Goal: Task Accomplishment & Management: Manage account settings

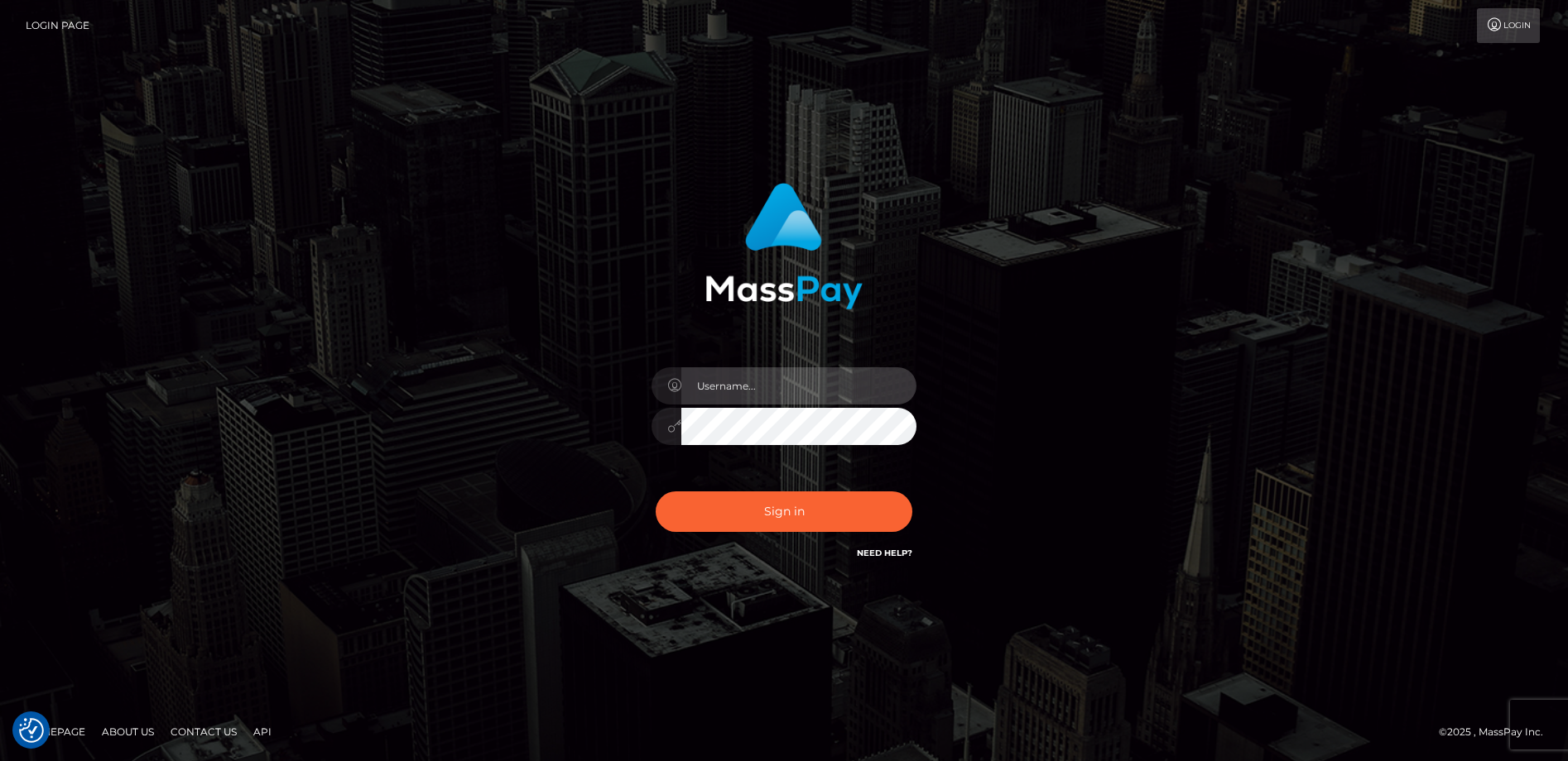
click at [749, 393] on input "text" at bounding box center [799, 386] width 235 height 37
type input "agonzalez734@yahoo.com"
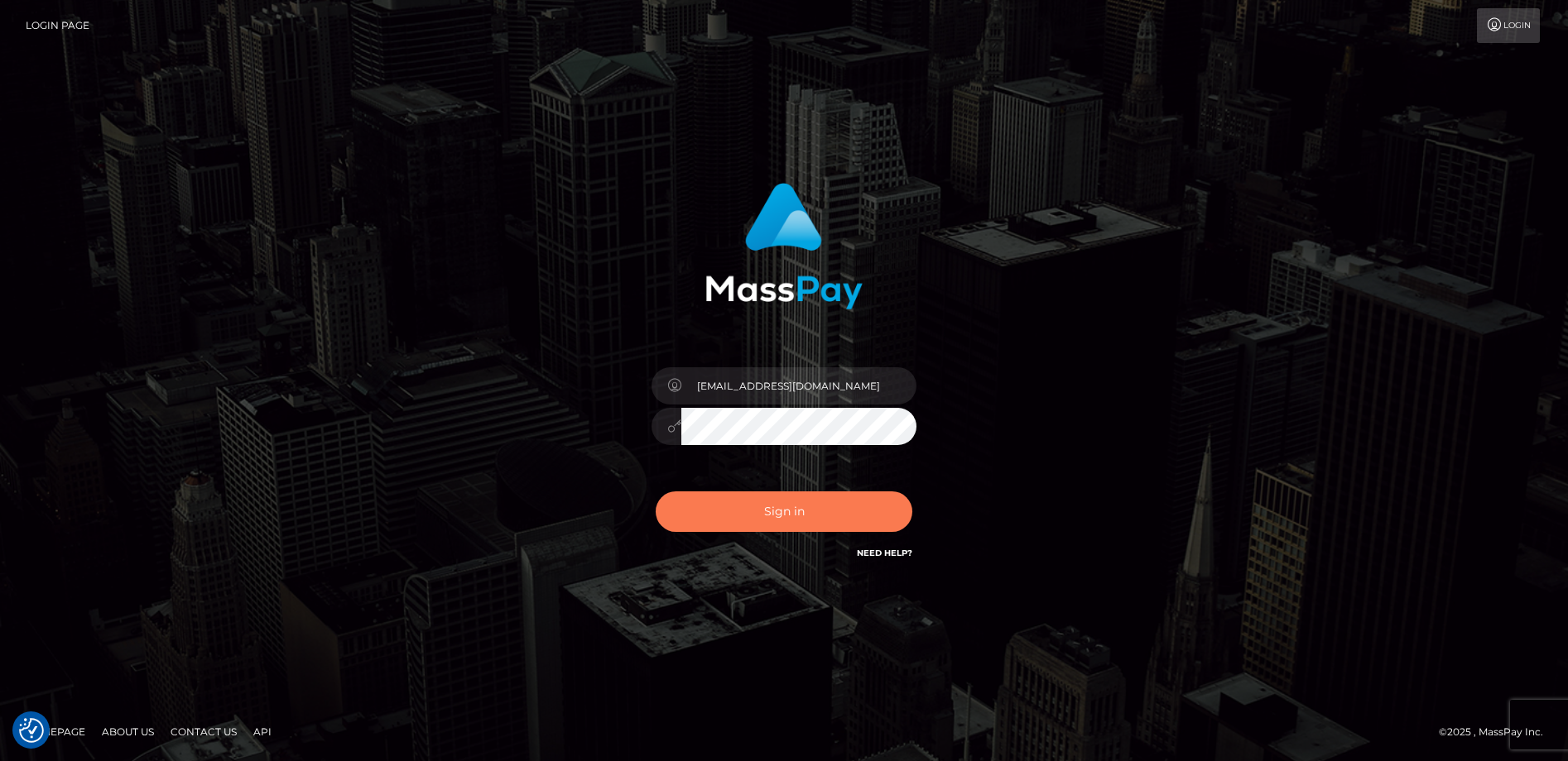
click at [824, 502] on button "Sign in" at bounding box center [784, 512] width 257 height 41
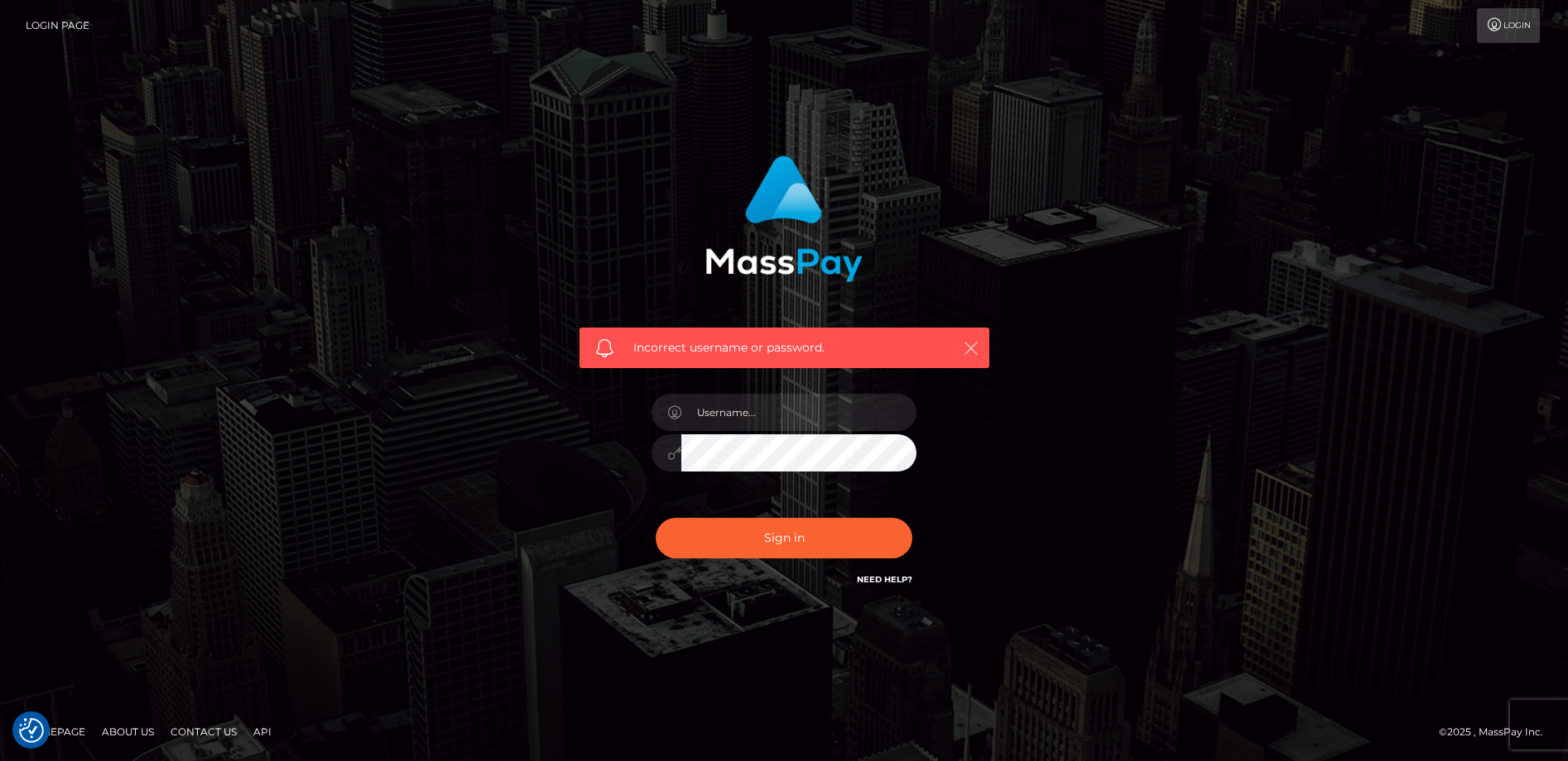
click at [972, 347] on icon "button" at bounding box center [970, 348] width 16 height 16
click at [976, 348] on icon "button" at bounding box center [970, 348] width 16 height 16
click at [1004, 483] on div "Incorrect username or password." at bounding box center [784, 381] width 460 height 476
click at [886, 579] on link "Need Help?" at bounding box center [884, 579] width 55 height 11
click at [778, 428] on input "text" at bounding box center [799, 412] width 235 height 37
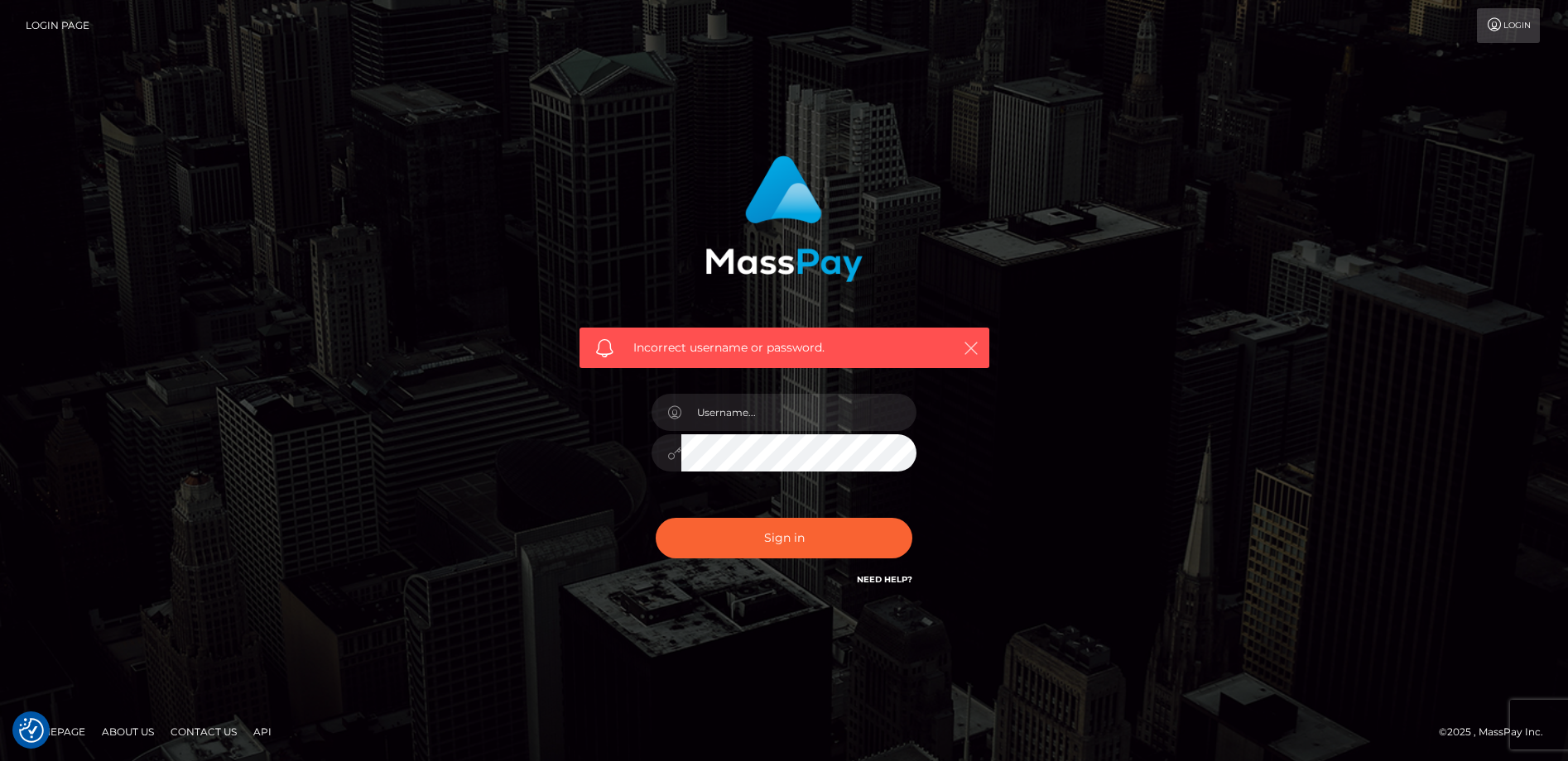
click at [971, 347] on icon "button" at bounding box center [970, 348] width 16 height 16
click at [1501, 18] on icon at bounding box center [1495, 25] width 17 height 14
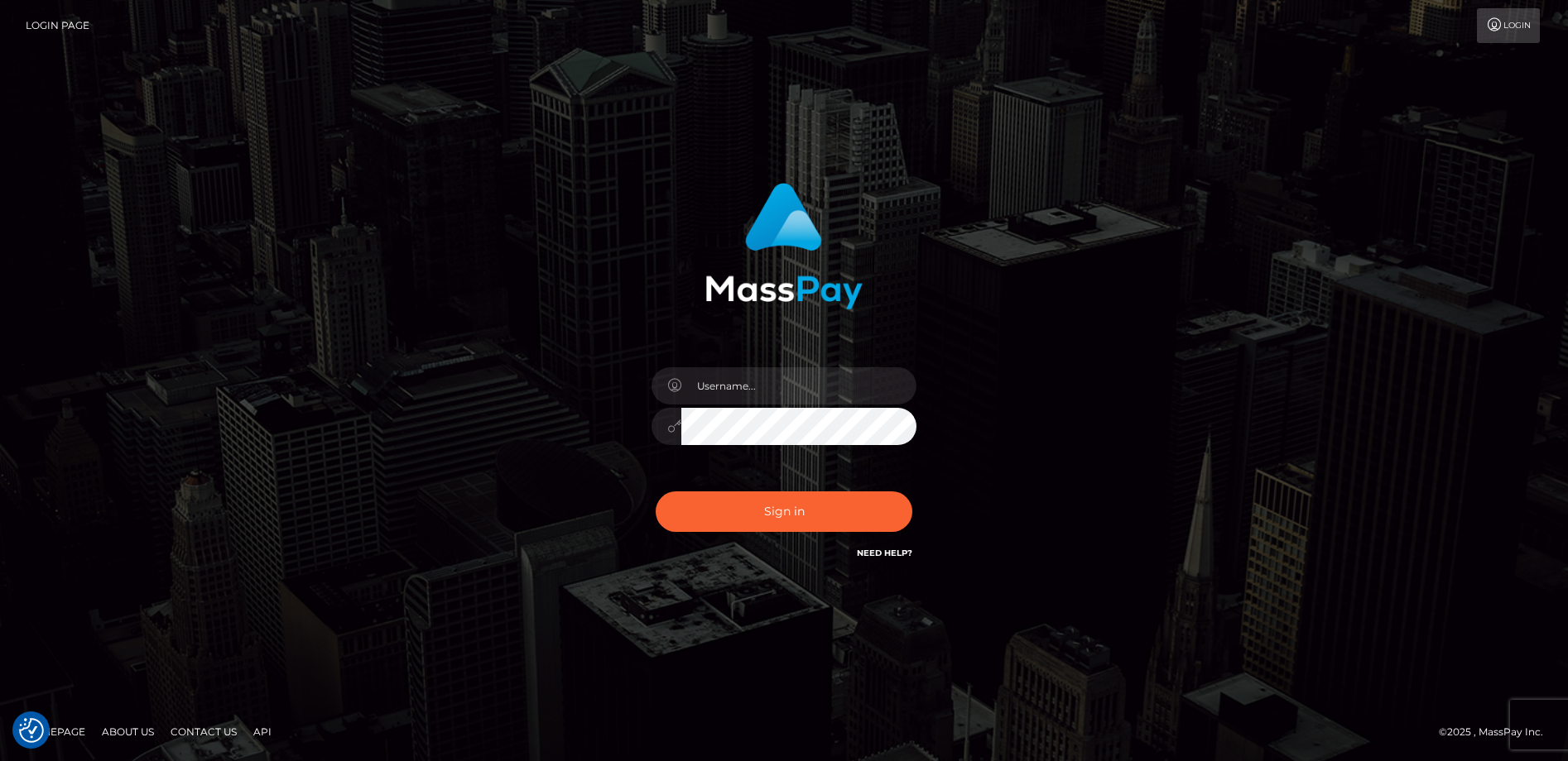
click at [84, 25] on link "Login Page" at bounding box center [57, 26] width 64 height 35
click at [678, 425] on icon at bounding box center [674, 426] width 14 height 14
click at [672, 425] on icon at bounding box center [674, 426] width 14 height 14
